Goal: Task Accomplishment & Management: Manage account settings

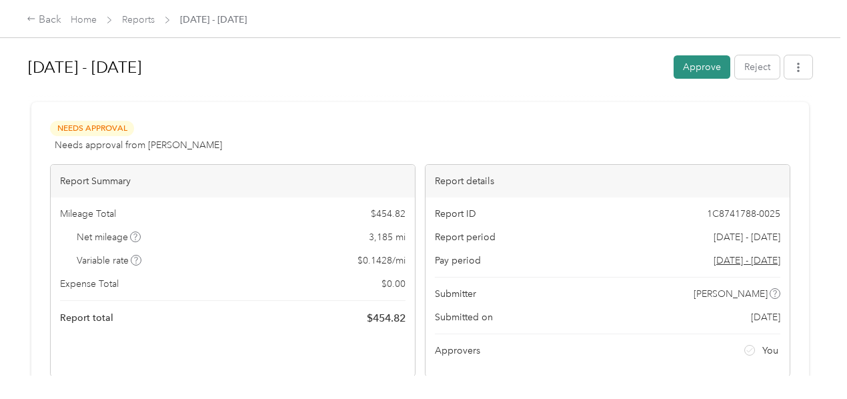
click at [688, 65] on button "Approve" at bounding box center [702, 66] width 57 height 23
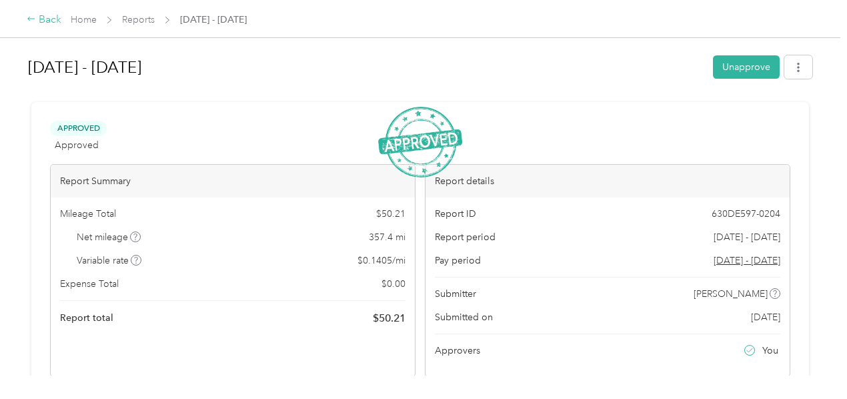
click at [45, 22] on div "Back" at bounding box center [44, 20] width 35 height 16
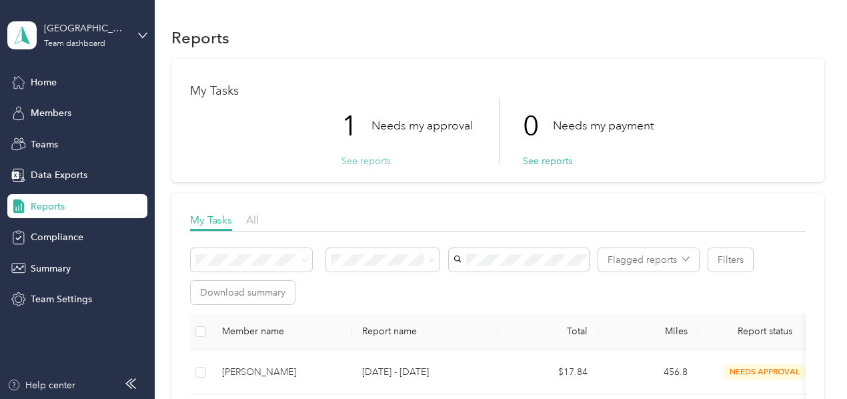
click at [362, 163] on button "See reports" at bounding box center [365, 161] width 49 height 14
click at [351, 160] on button "See reports" at bounding box center [365, 161] width 49 height 14
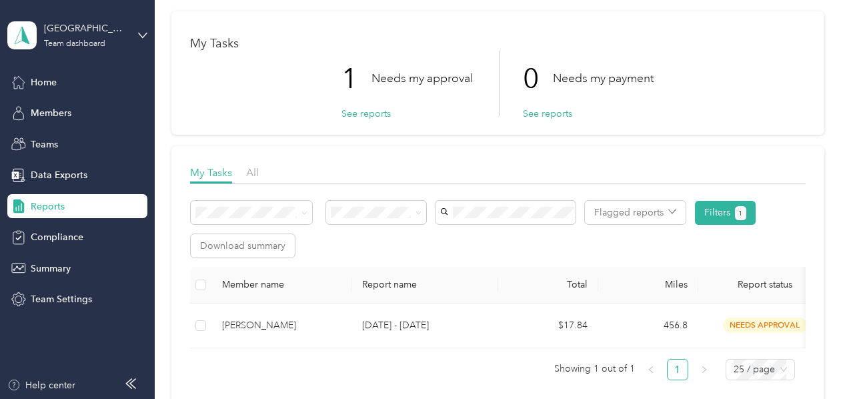
scroll to position [133, 0]
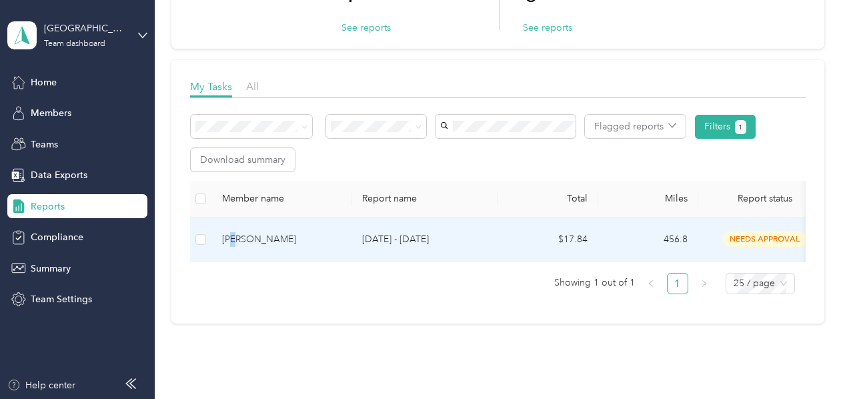
click at [234, 233] on div "Nicolette M. Bondi" at bounding box center [281, 239] width 119 height 15
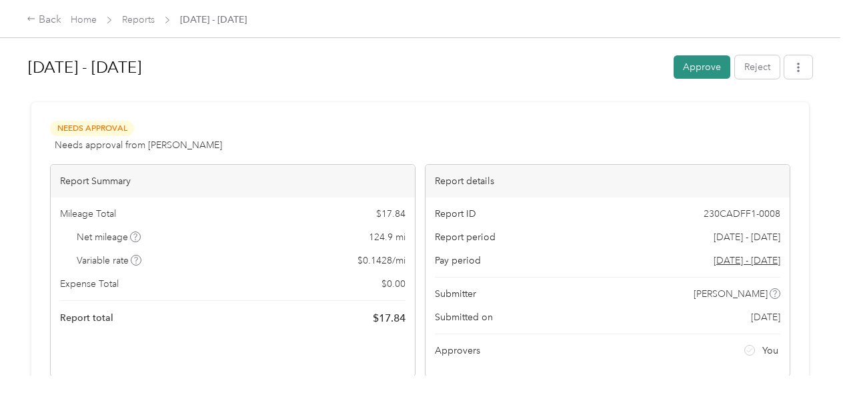
click at [706, 72] on button "Approve" at bounding box center [702, 66] width 57 height 23
